Goal: Task Accomplishment & Management: Manage account settings

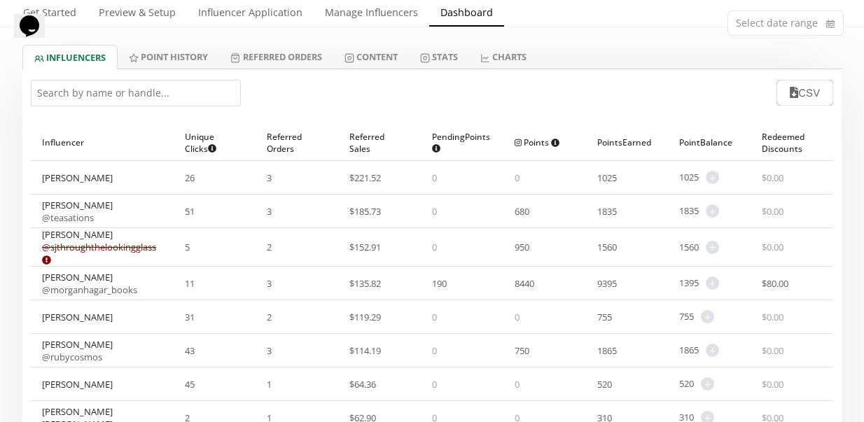
click at [130, 245] on link "@ sjthroughthelookingglass Expired or disconnected. Please ask influencer to re…" at bounding box center [99, 253] width 114 height 25
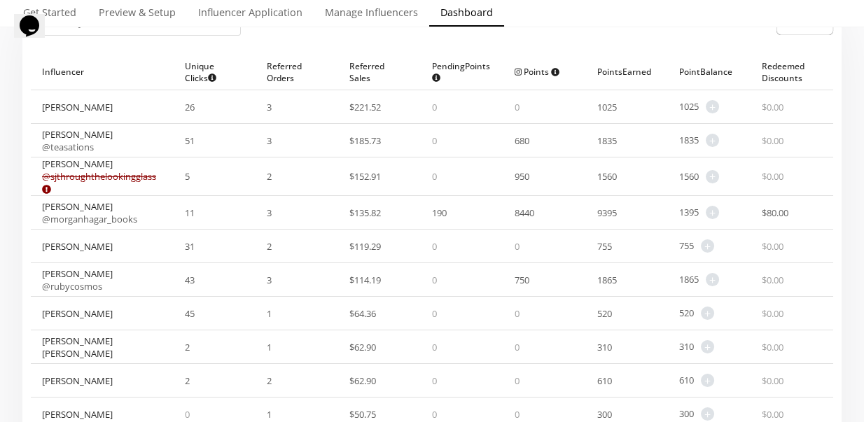
scroll to position [154, 0]
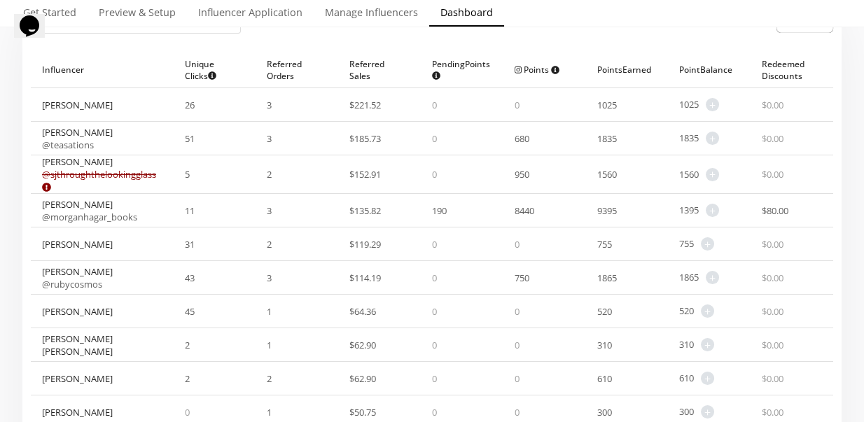
click at [53, 163] on div "Sara @ sjthroughthelookingglass Expired or disconnected. Please ask influencer …" at bounding box center [102, 174] width 120 height 38
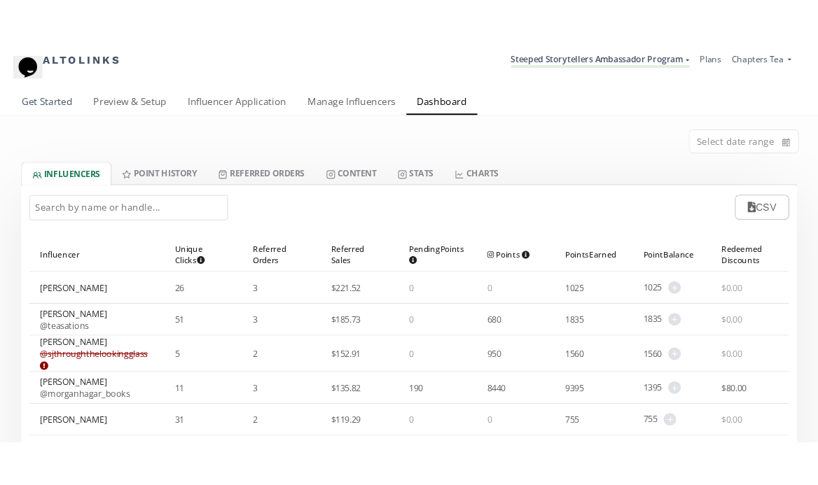
scroll to position [0, 0]
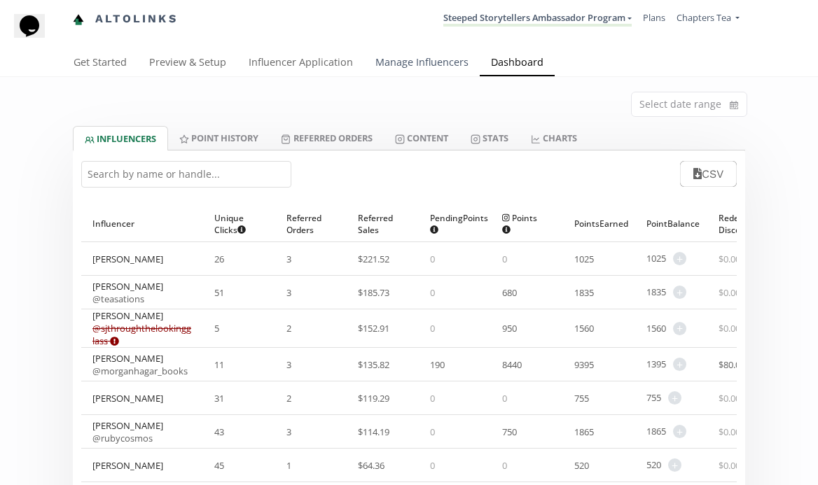
click at [407, 60] on link "Manage Influencers" at bounding box center [422, 64] width 116 height 28
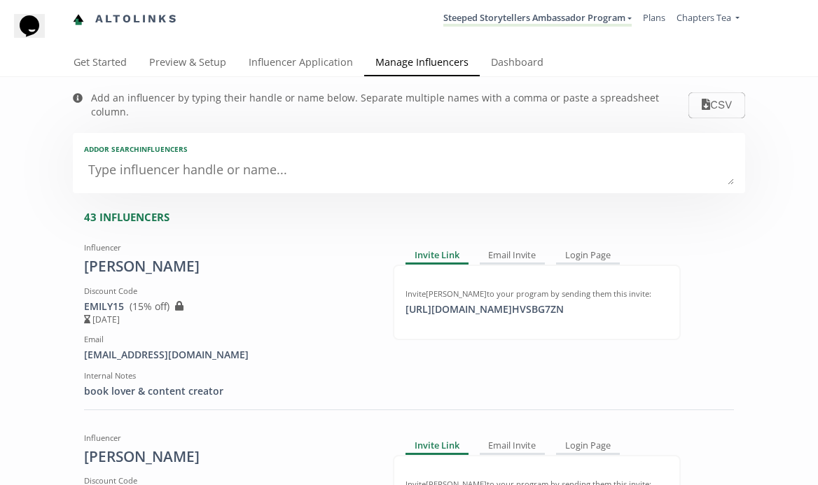
click at [241, 157] on textarea at bounding box center [409, 171] width 650 height 28
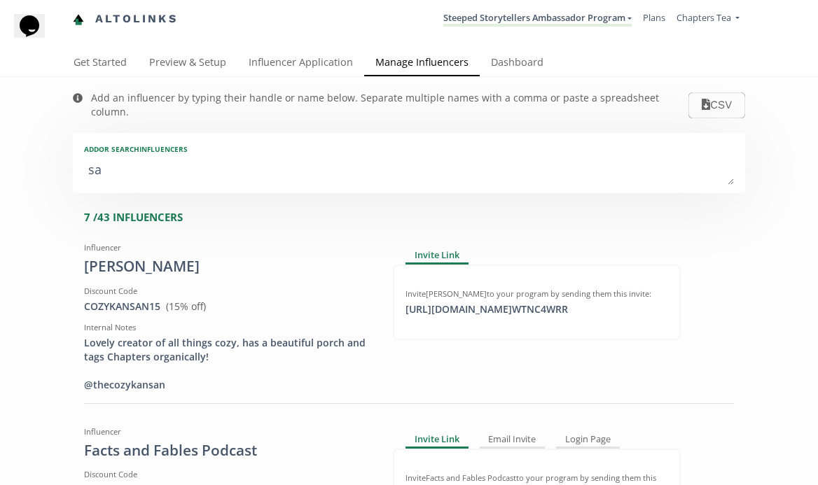
type textarea "sar"
type input "sar"
type input "SAR"
type textarea "sara"
type input "sara"
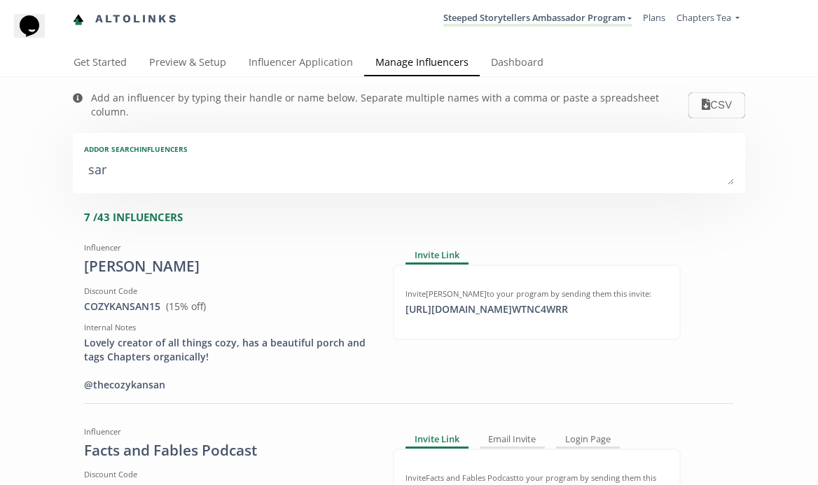
type input "SARA"
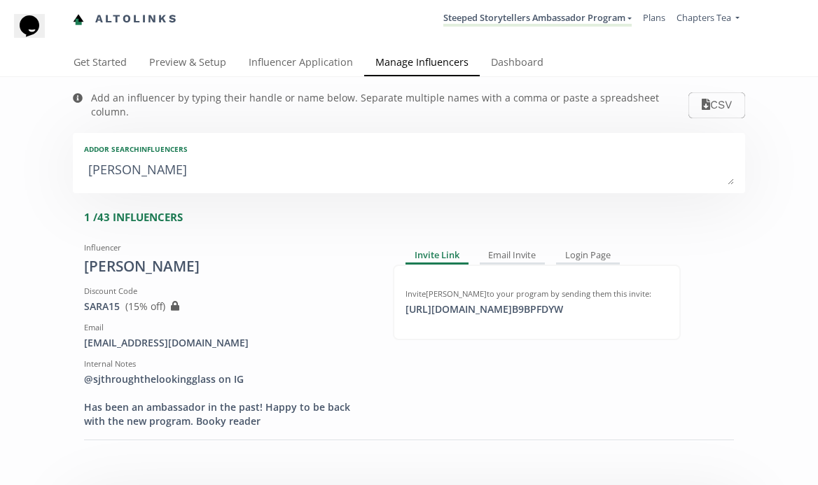
type textarea "[PERSON_NAME]"
type input "[PERSON_NAME]"
type textarea "[PERSON_NAME]"
drag, startPoint x: 242, startPoint y: 184, endPoint x: 223, endPoint y: 322, distance: 139.3
click at [223, 336] on div "sjthroughthelookingglass@gmail.com" at bounding box center [228, 343] width 288 height 14
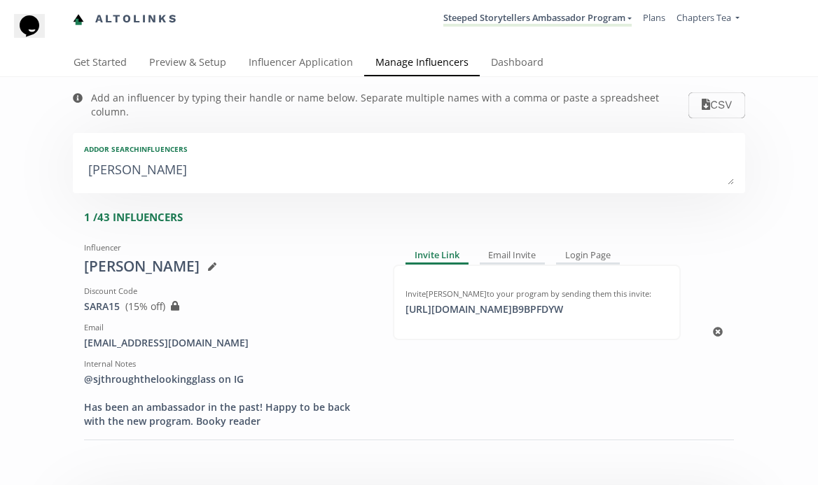
click at [221, 336] on div "sjthroughthelookingglass@gmail.com" at bounding box center [228, 343] width 288 height 14
drag, startPoint x: 265, startPoint y: 325, endPoint x: 78, endPoint y: 323, distance: 187.0
click at [78, 323] on div "Influencer Sara Discount Code SARA15 View in Shopify Admin ( 15 % off) Created …" at bounding box center [228, 333] width 309 height 192
copy div "sjthroughthelookingglass@gmail.com"
click at [495, 66] on link "Dashboard" at bounding box center [517, 64] width 75 height 28
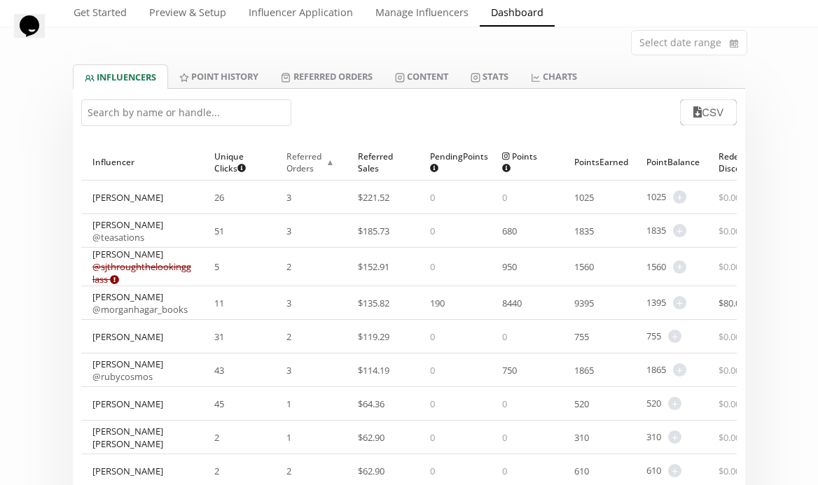
scroll to position [65, 0]
